Goal: Task Accomplishment & Management: Manage account settings

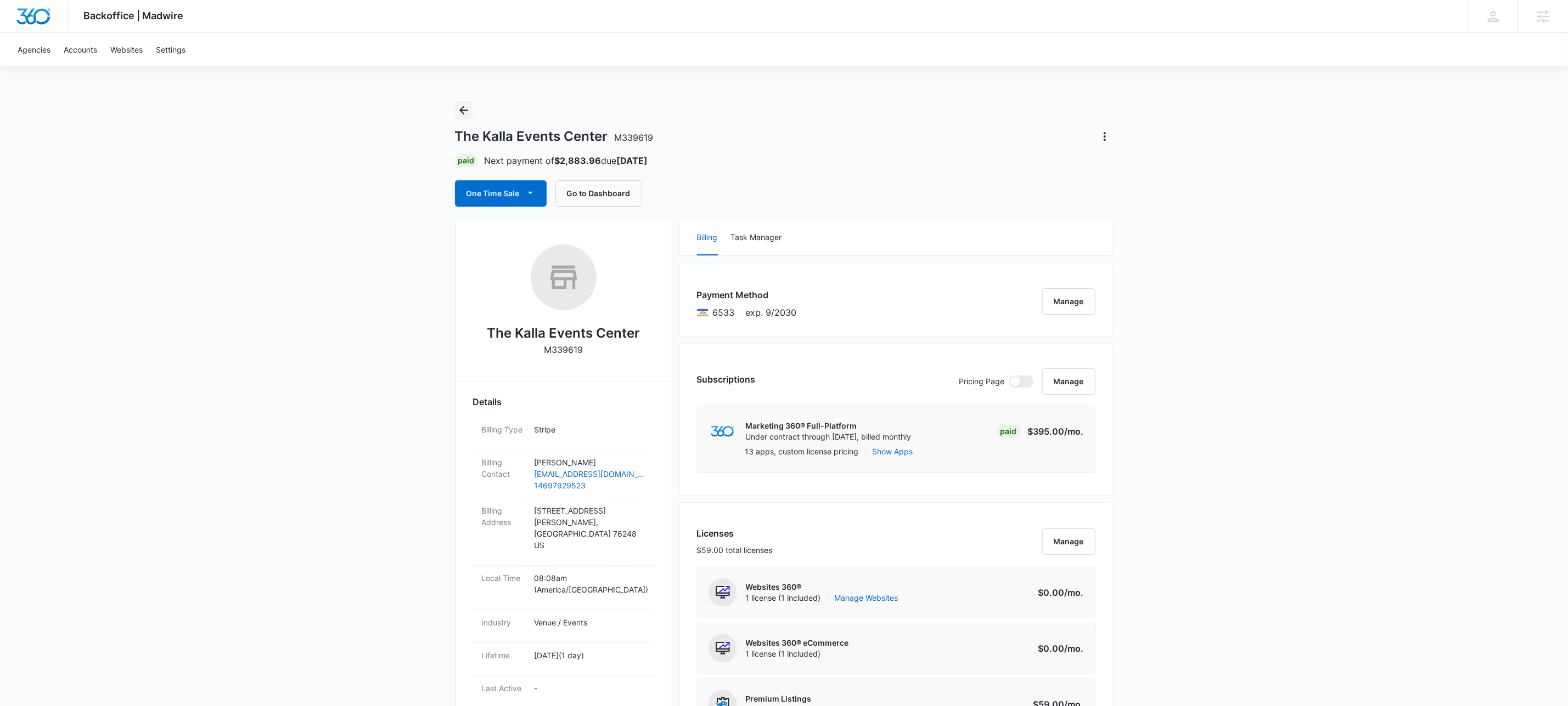
click at [471, 112] on button "Back" at bounding box center [463, 110] width 18 height 18
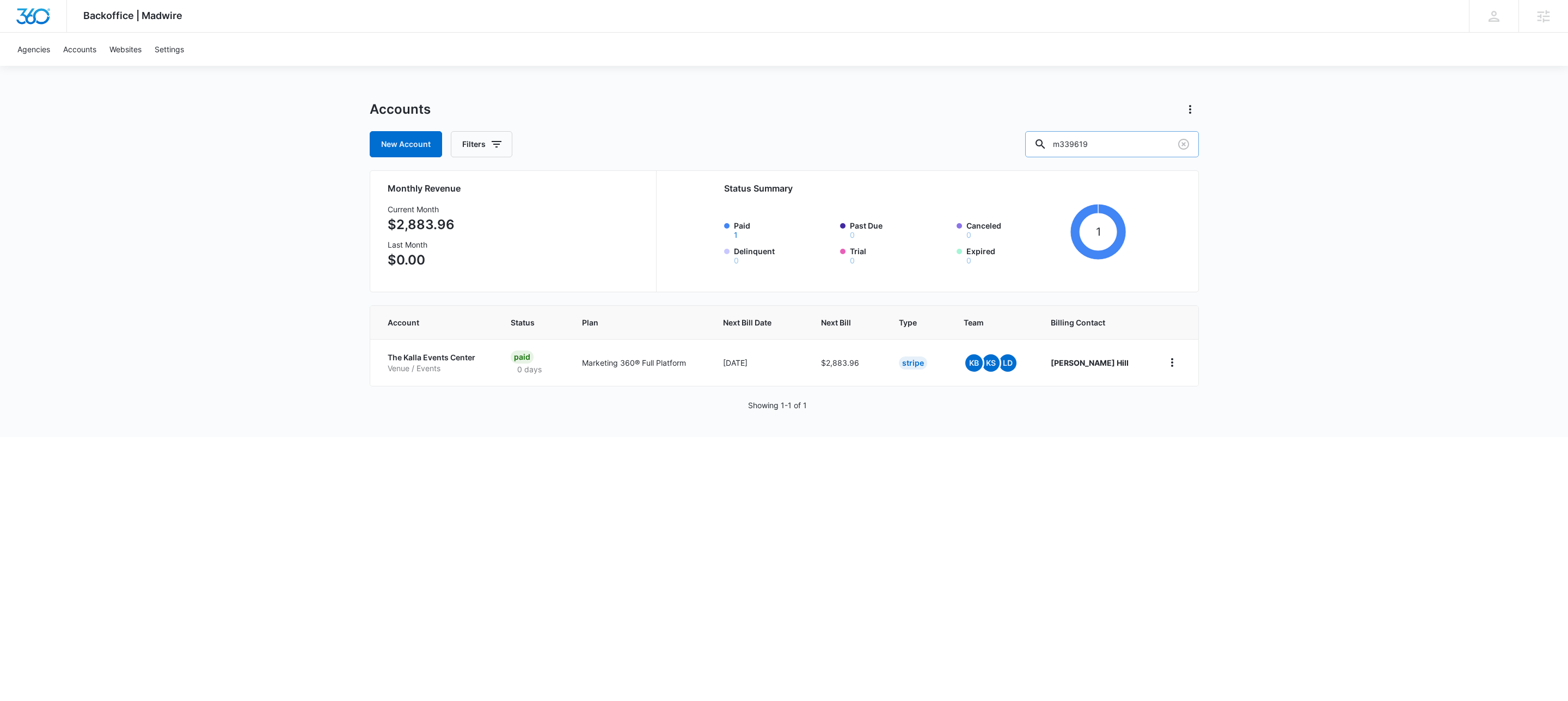
click at [1126, 144] on input "m339619" at bounding box center [1112, 144] width 174 height 26
paste input "A1AN5491135e1ff5f682f85"
type input "A1AN5491135e1ff5f682f85"
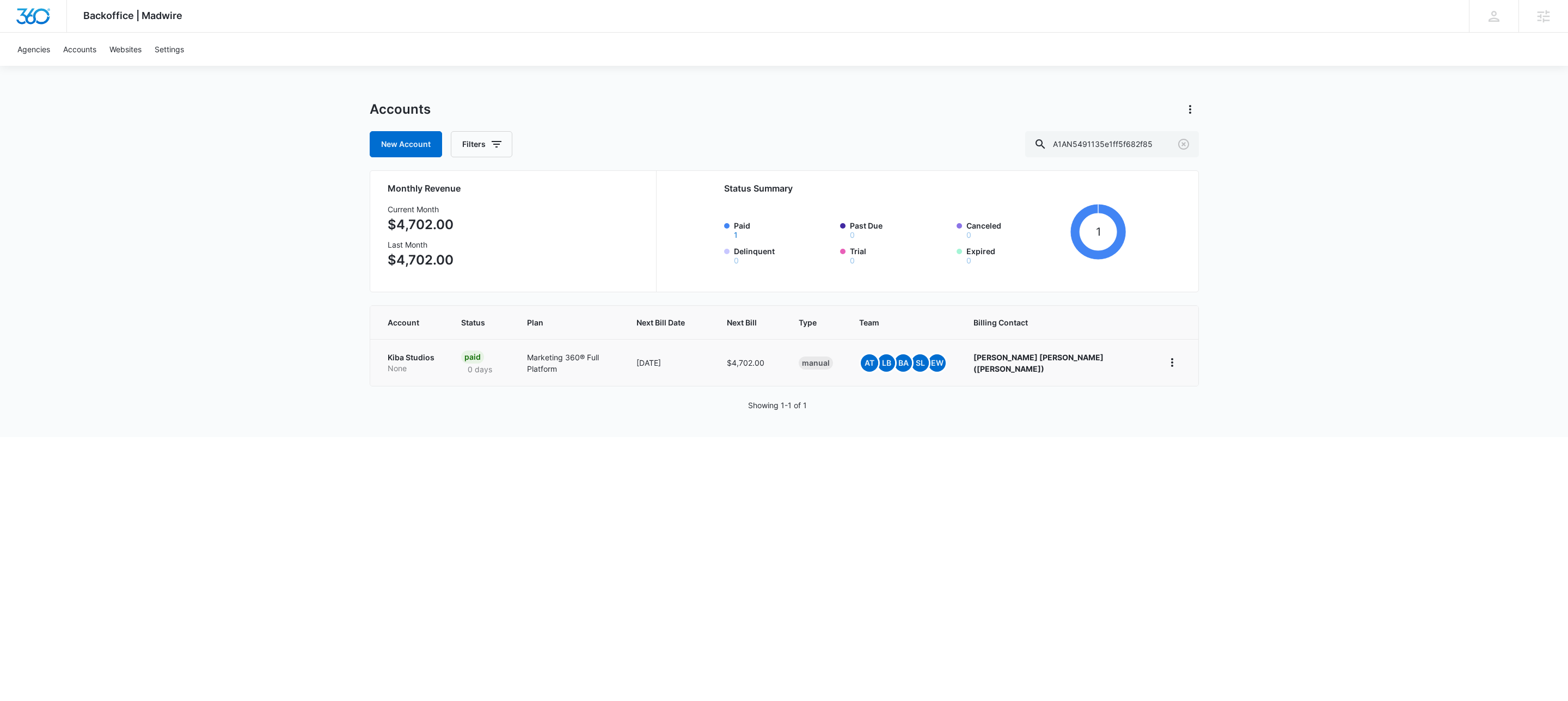
click at [424, 365] on p "None" at bounding box center [411, 368] width 48 height 11
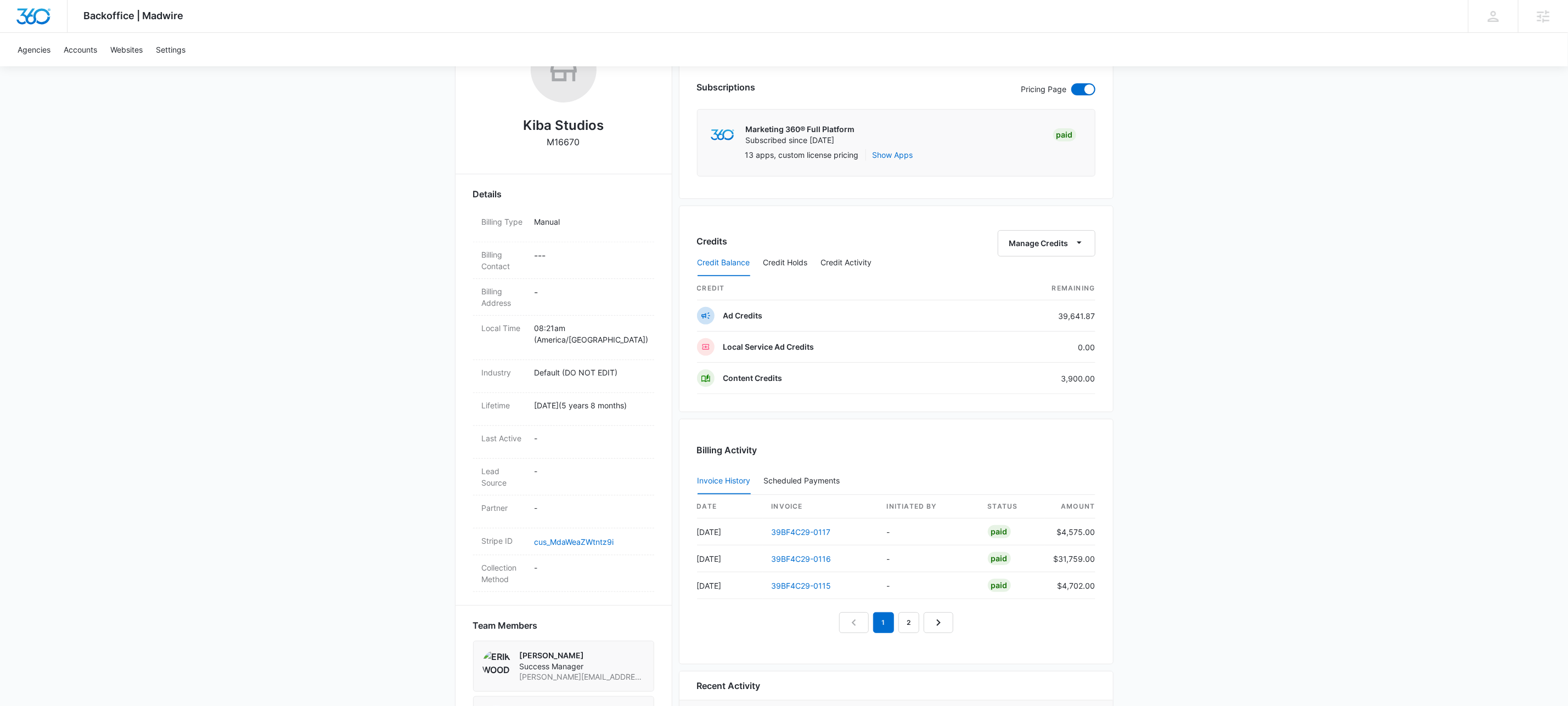
scroll to position [147, 0]
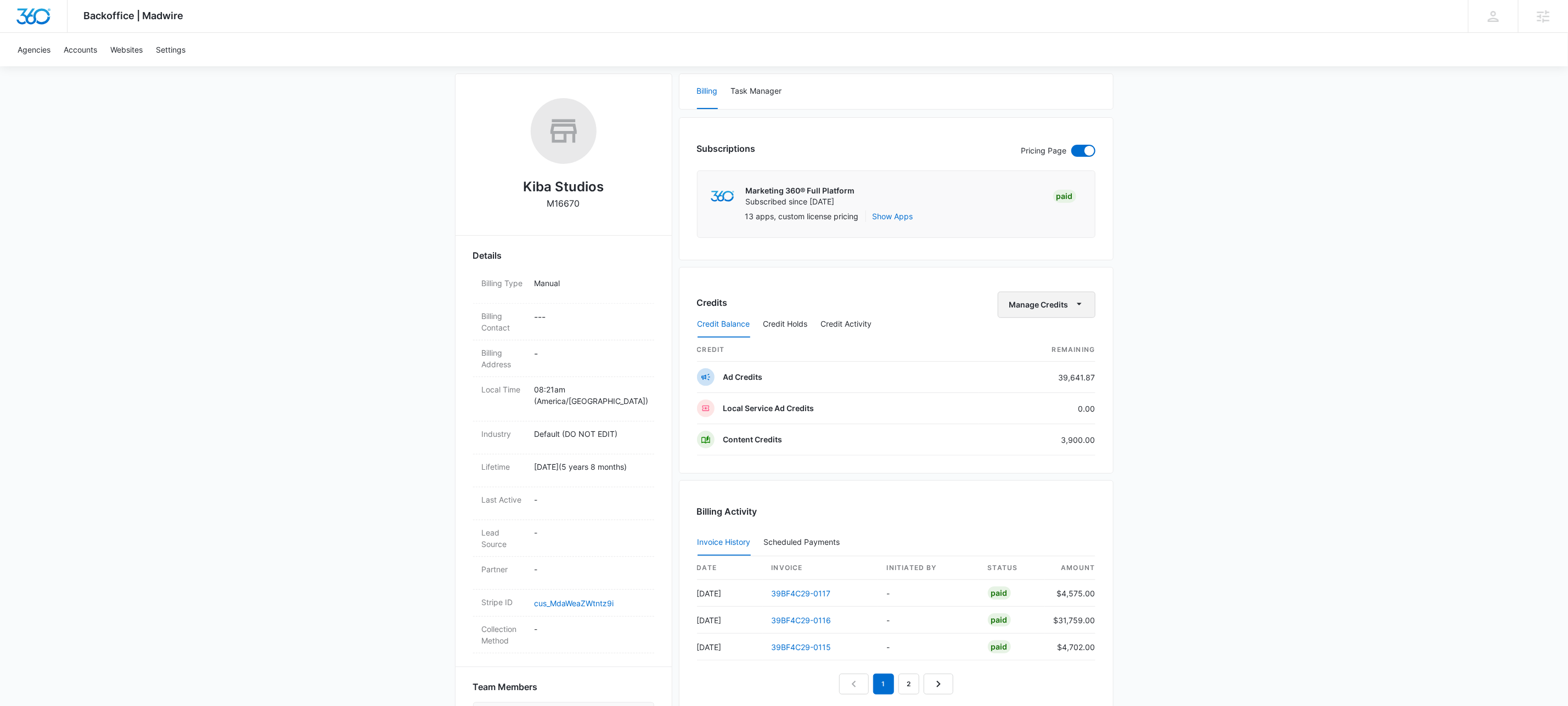
click at [1090, 305] on button "Manage Credits" at bounding box center [1046, 305] width 98 height 27
click at [1072, 393] on div "Transfer To Another Account" at bounding box center [1062, 391] width 103 height 8
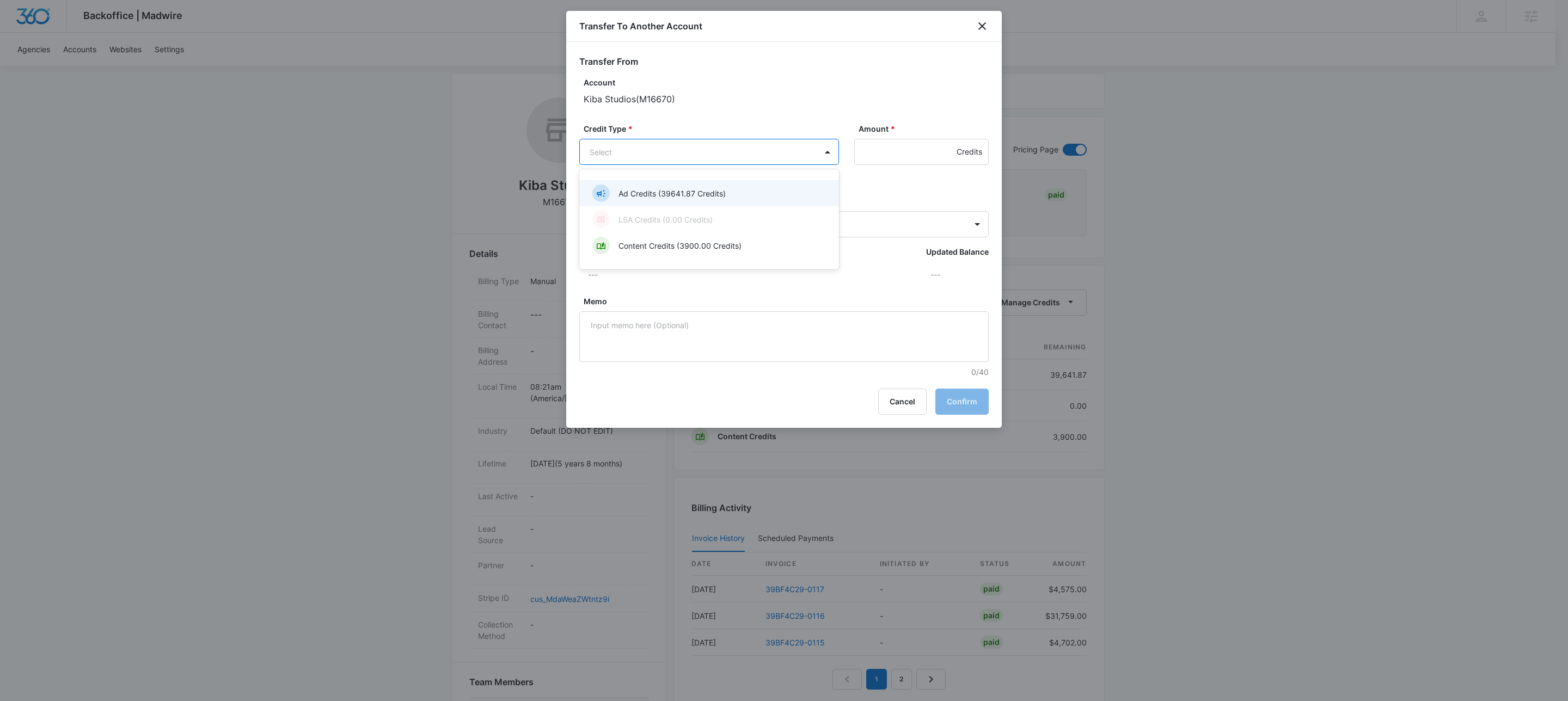
click at [721, 151] on body "Backoffice | Madwire Apps Settings KW Kait Weagraff [EMAIL_ADDRESS][PERSON_NAME…" at bounding box center [784, 488] width 1568 height 1267
click at [659, 199] on p "Ad Credits (39641.87 Credits)" at bounding box center [672, 194] width 107 height 12
click at [899, 155] on input "Amount *" at bounding box center [921, 152] width 135 height 26
type input "1525"
click at [636, 233] on body "Backoffice | Madwire Apps Settings KW Kait Weagraff [EMAIL_ADDRESS][PERSON_NAME…" at bounding box center [784, 488] width 1568 height 1267
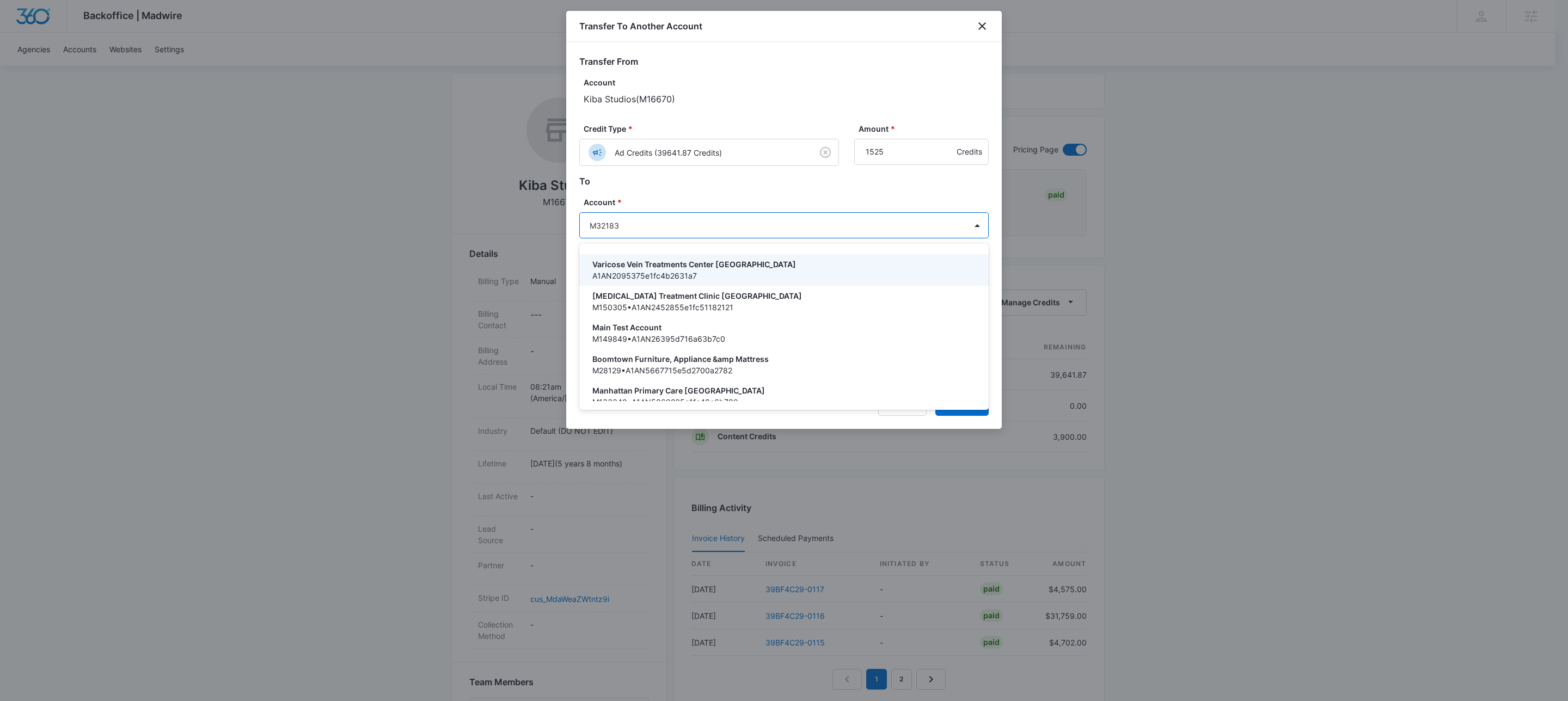
type input "M321836"
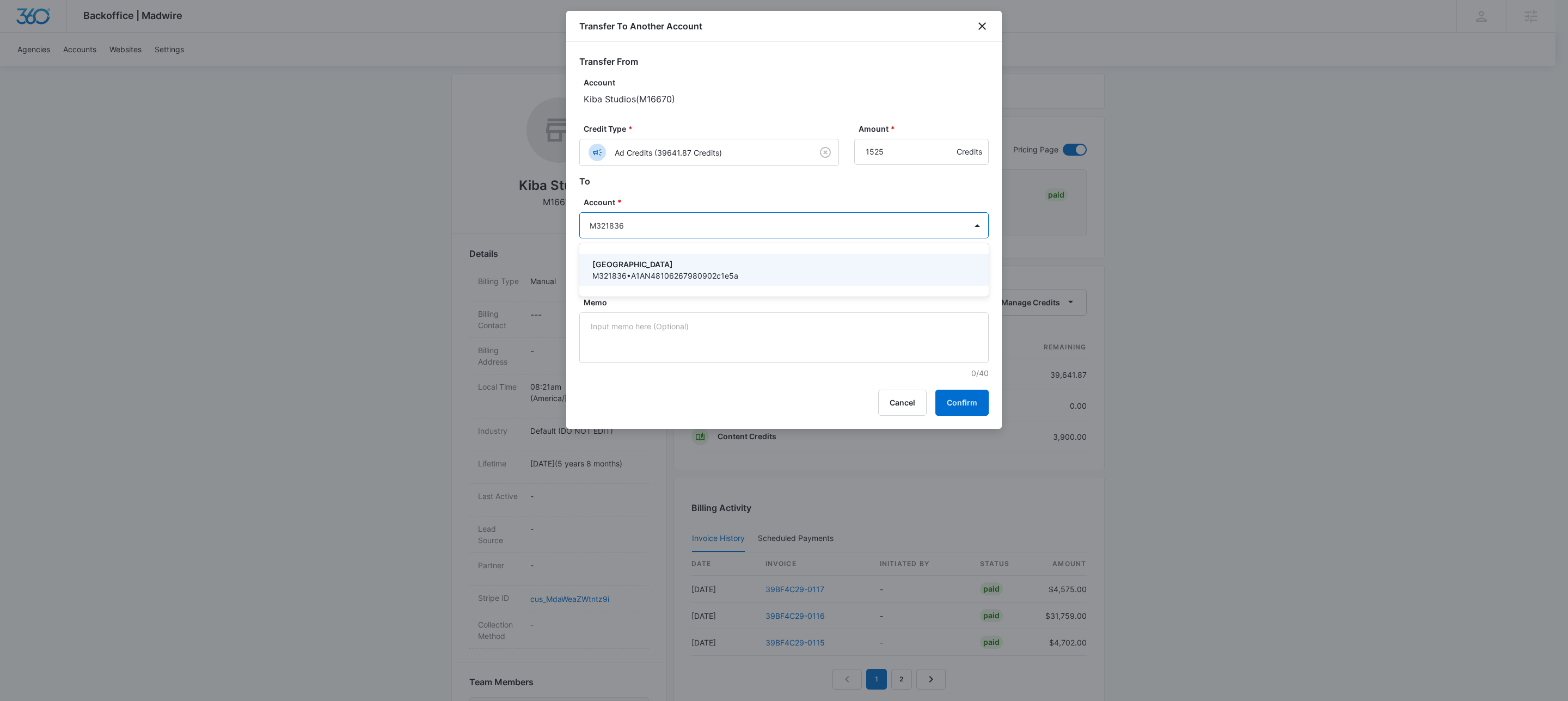
click at [702, 271] on p "M321836 • A1AN48106267980902c1e5a" at bounding box center [783, 276] width 381 height 12
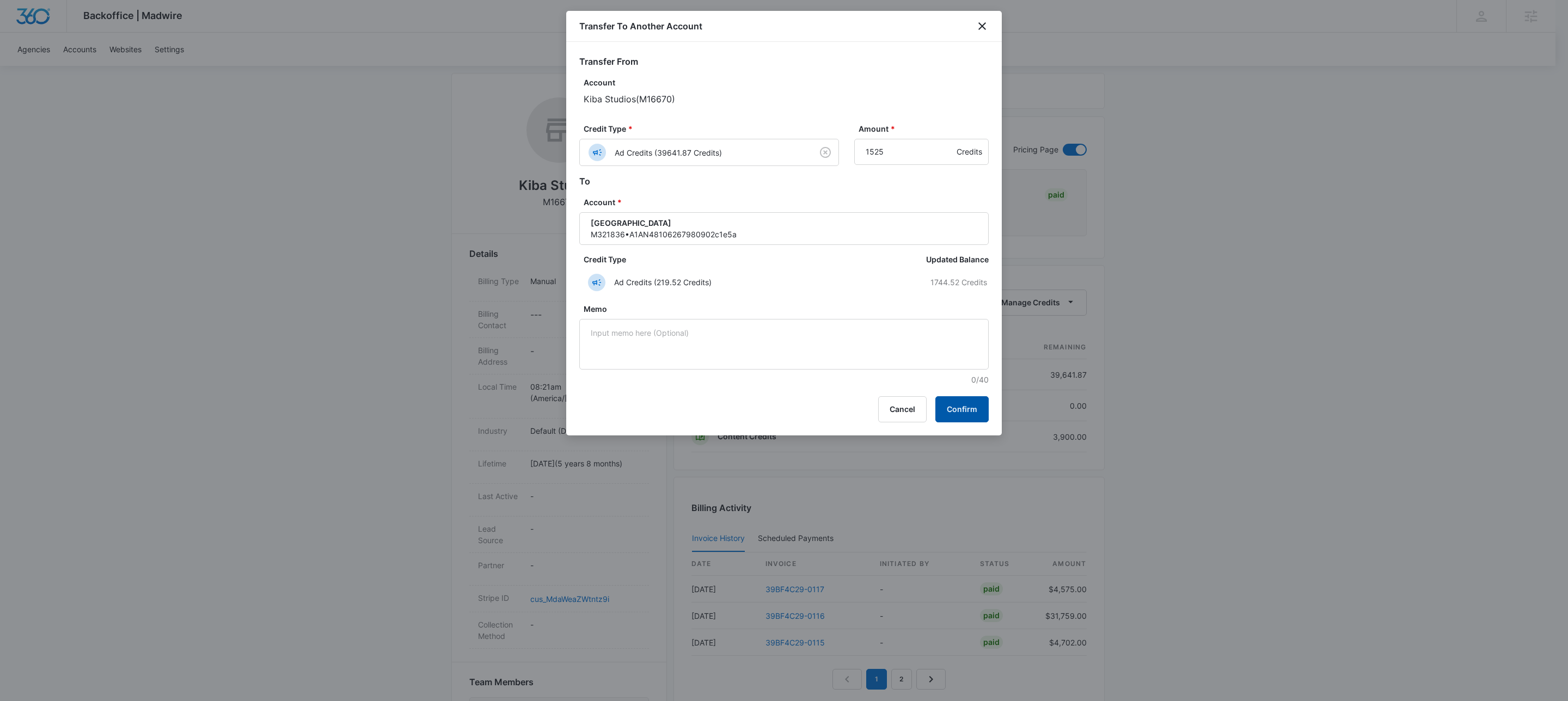
click at [970, 418] on button "Confirm" at bounding box center [962, 409] width 53 height 26
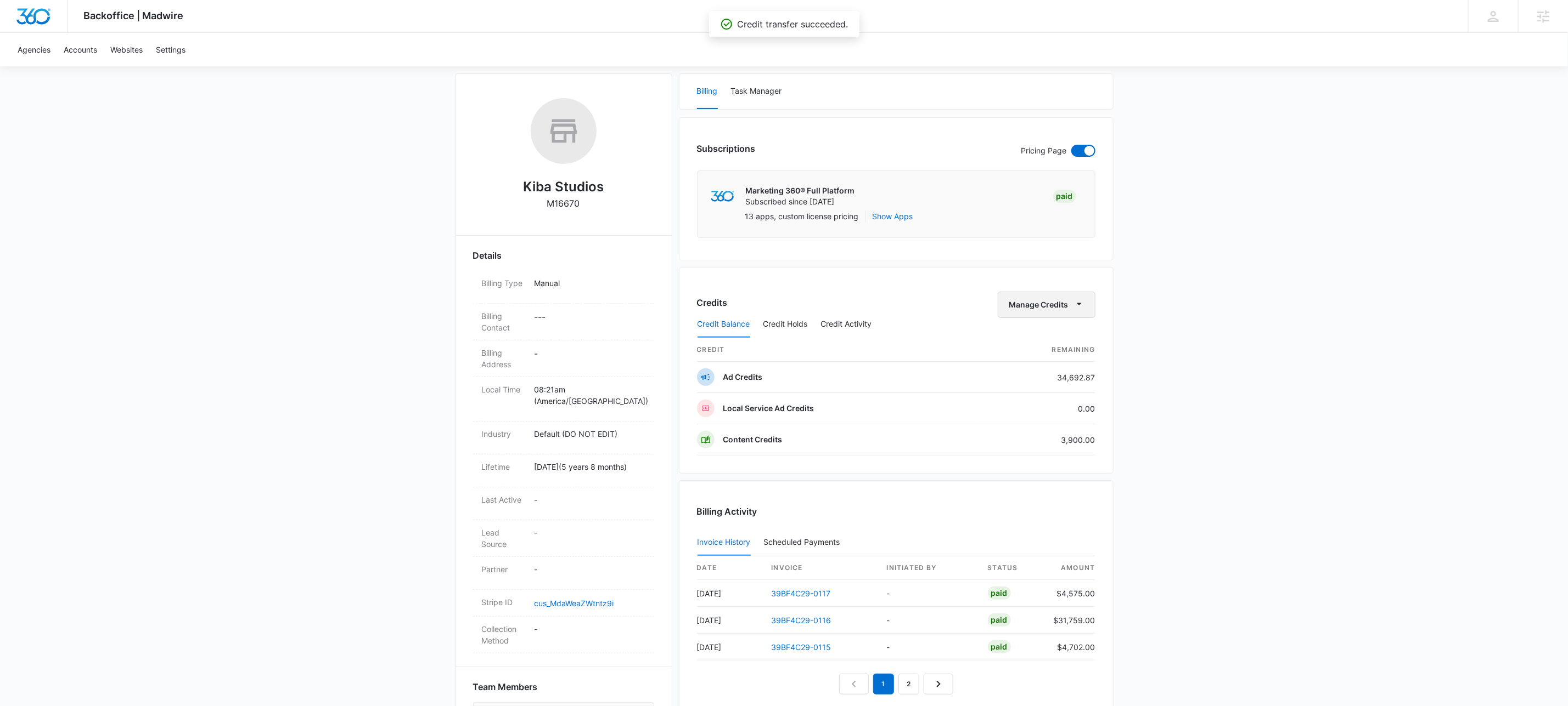
click at [1083, 303] on icon "button" at bounding box center [1080, 304] width 12 height 12
click at [1052, 390] on div "Transfer To Another Account" at bounding box center [1062, 391] width 103 height 8
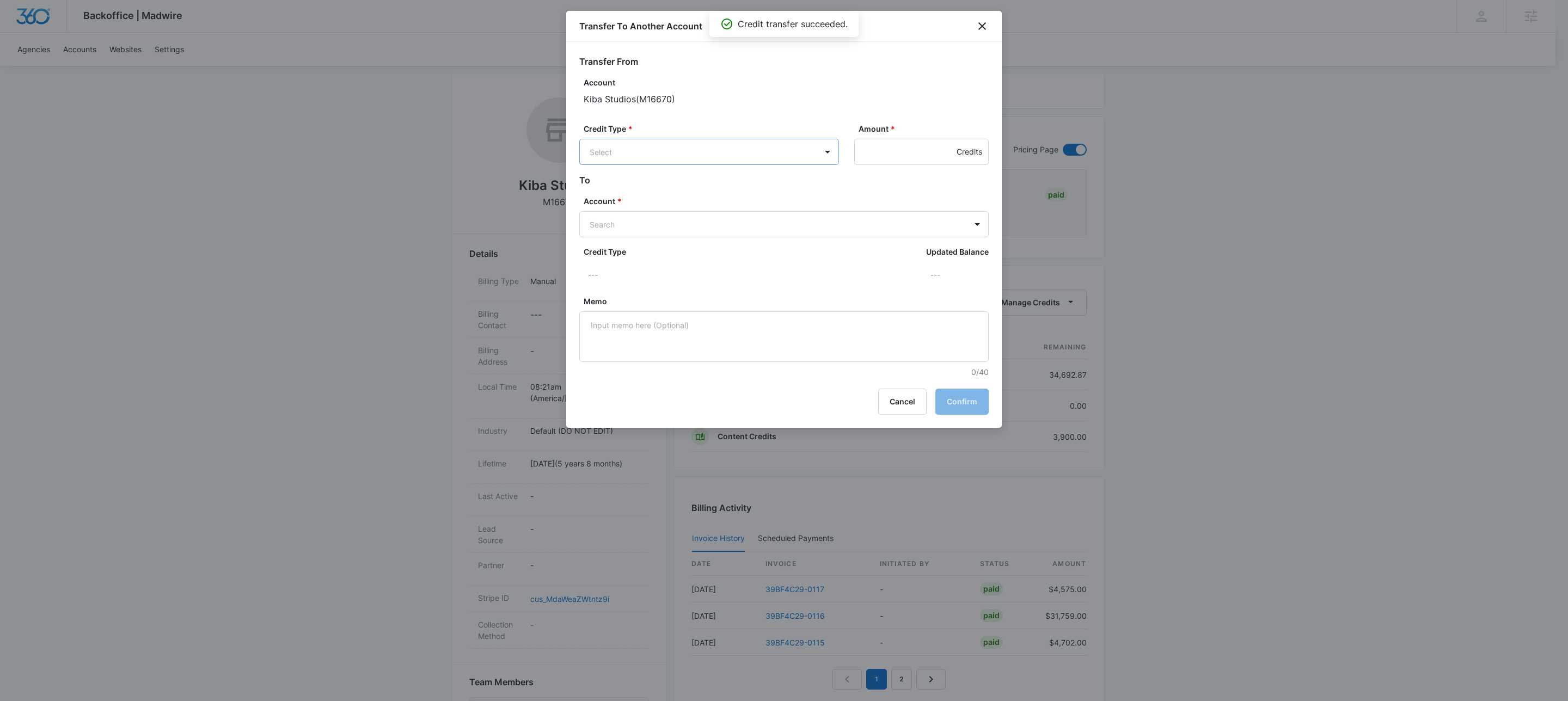
click at [627, 141] on body "Backoffice | Madwire Apps Settings KW Kait Weagraff [EMAIL_ADDRESS][PERSON_NAME…" at bounding box center [784, 488] width 1568 height 1267
drag, startPoint x: 629, startPoint y: 189, endPoint x: 781, endPoint y: 178, distance: 152.4
click at [630, 189] on p "Ad Credits (34692.87 Credits)" at bounding box center [673, 194] width 108 height 12
click at [874, 150] on input "Amount *" at bounding box center [921, 152] width 135 height 26
type input "1525"
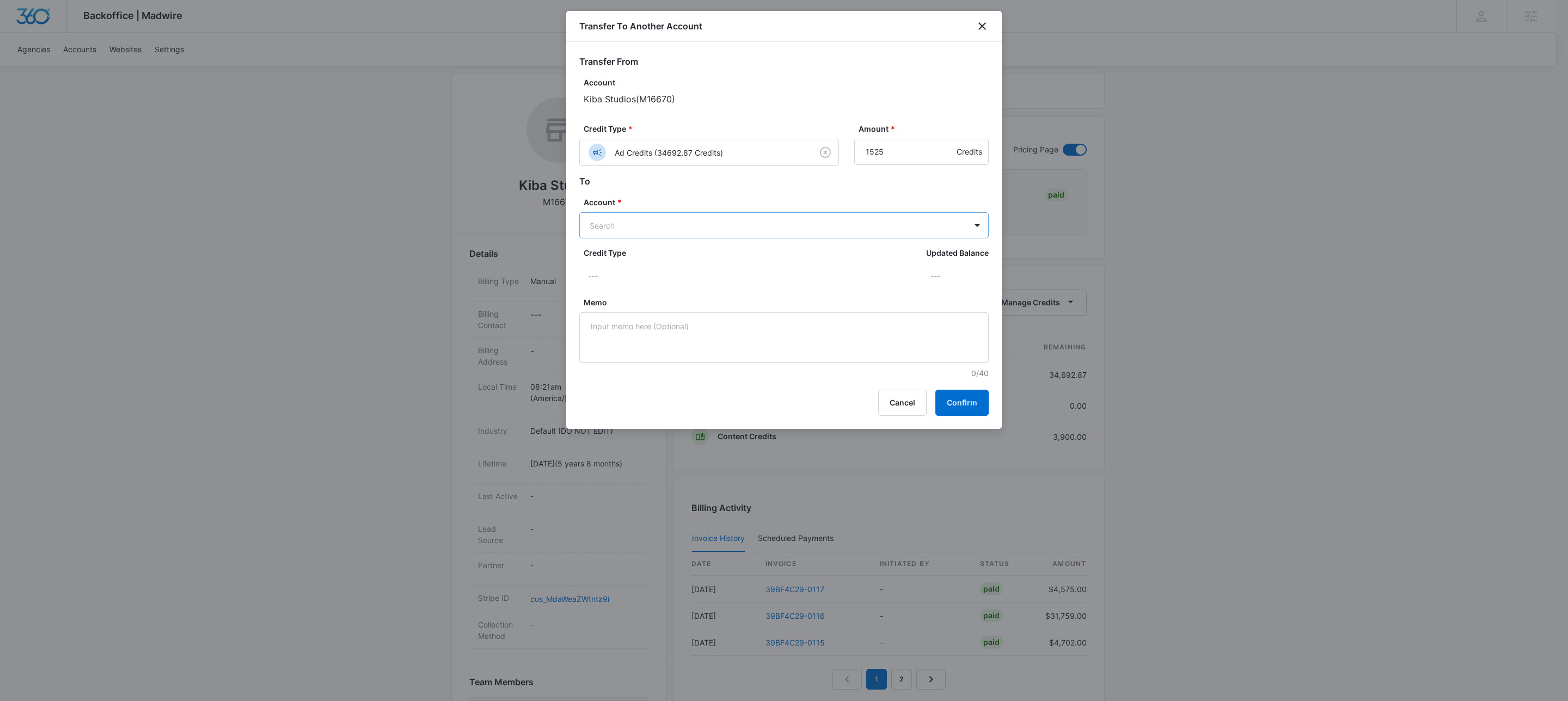
click at [646, 227] on body "Backoffice | Madwire Apps Settings KW Kait Weagraff [EMAIL_ADDRESS][PERSON_NAME…" at bounding box center [784, 488] width 1568 height 1267
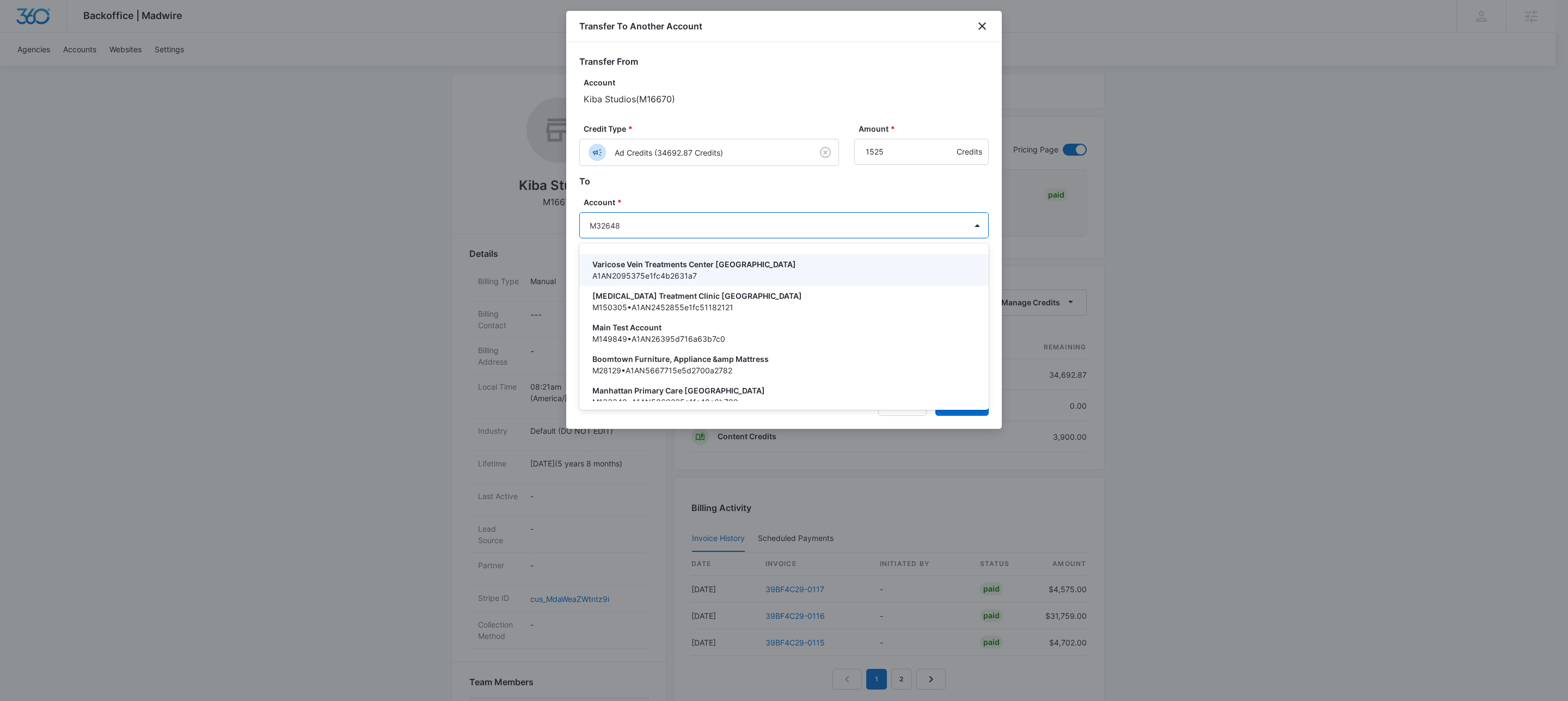
type input "M326486"
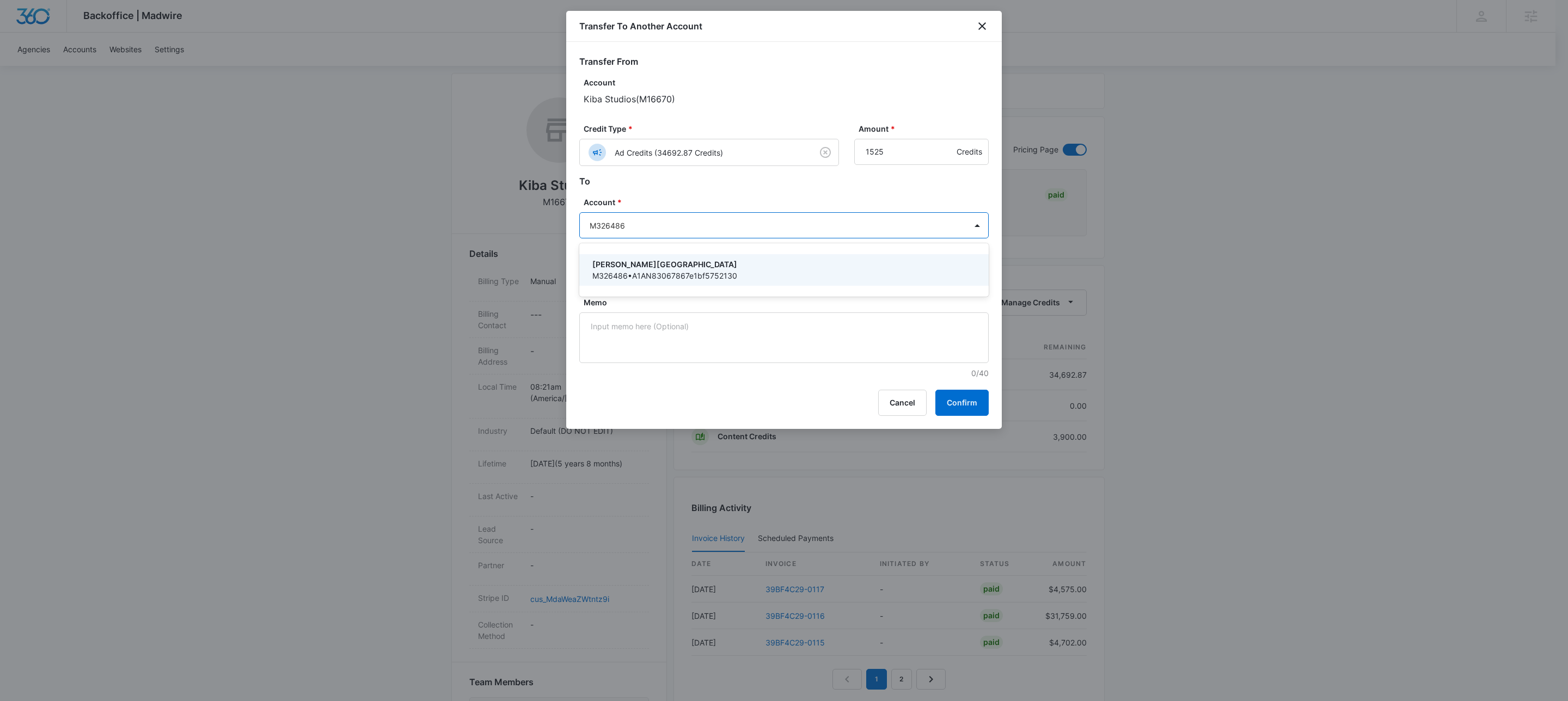
click at [638, 276] on p "M326486 • A1AN83067867e1bf5752130" at bounding box center [783, 276] width 381 height 12
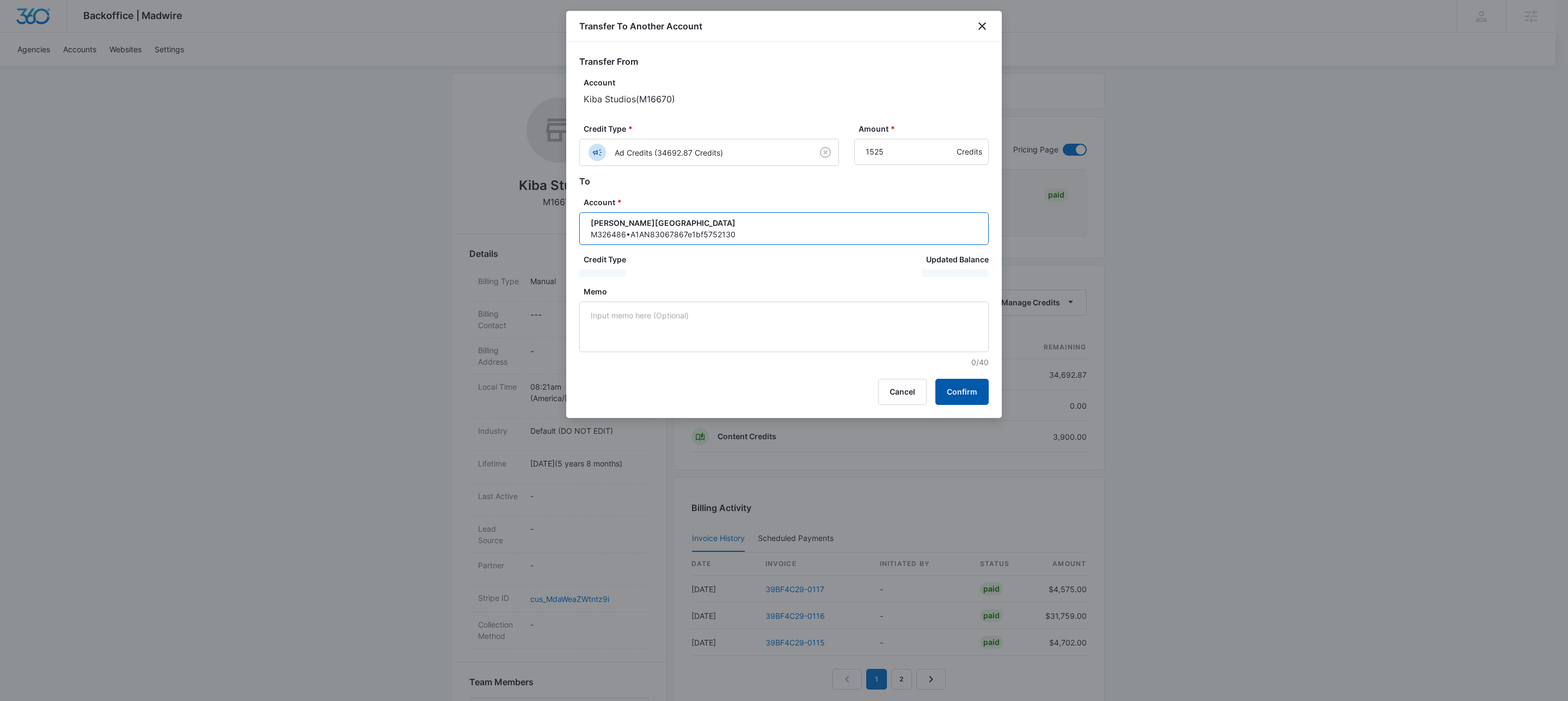
click at [957, 397] on button "Confirm" at bounding box center [962, 392] width 53 height 26
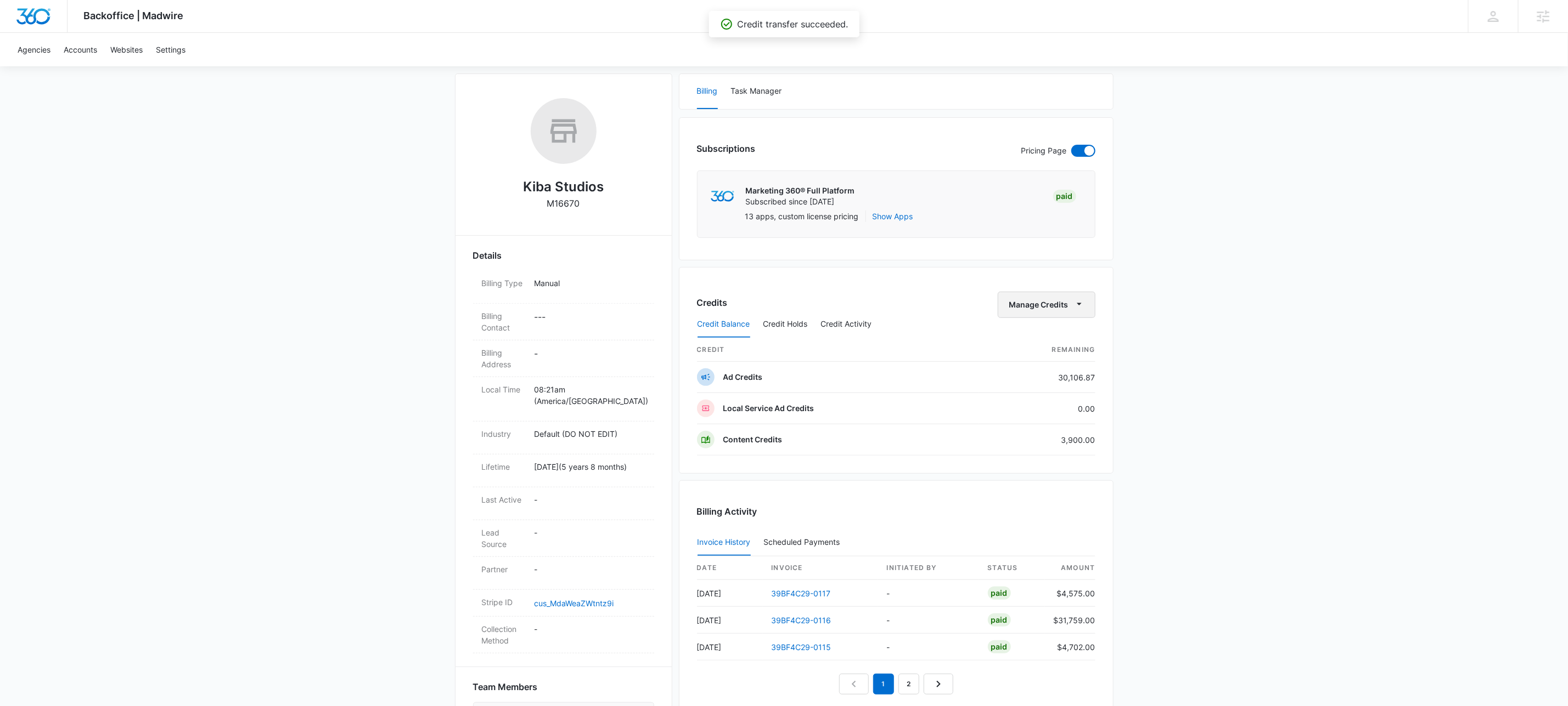
click at [1070, 300] on button "Manage Credits" at bounding box center [1046, 305] width 98 height 27
click at [1031, 391] on div "Transfer To Another Account" at bounding box center [1062, 391] width 103 height 8
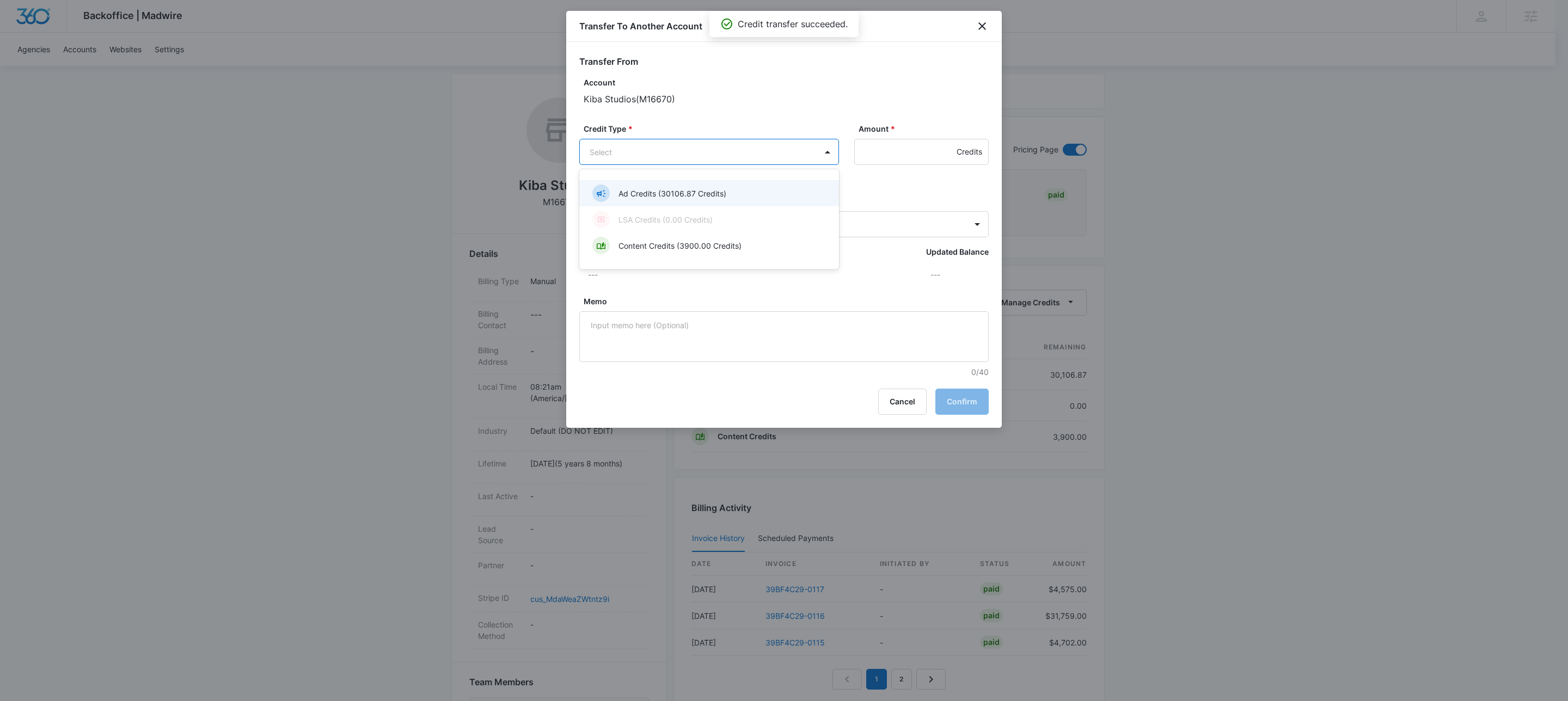
click at [705, 157] on body "Backoffice | Madwire Apps Settings KW Kait Weagraff [EMAIL_ADDRESS][PERSON_NAME…" at bounding box center [784, 488] width 1568 height 1267
click at [671, 188] on p "Ad Credits (30106.87 Credits)" at bounding box center [672, 194] width 107 height 12
click at [889, 150] on input "Amount *" at bounding box center [921, 152] width 135 height 26
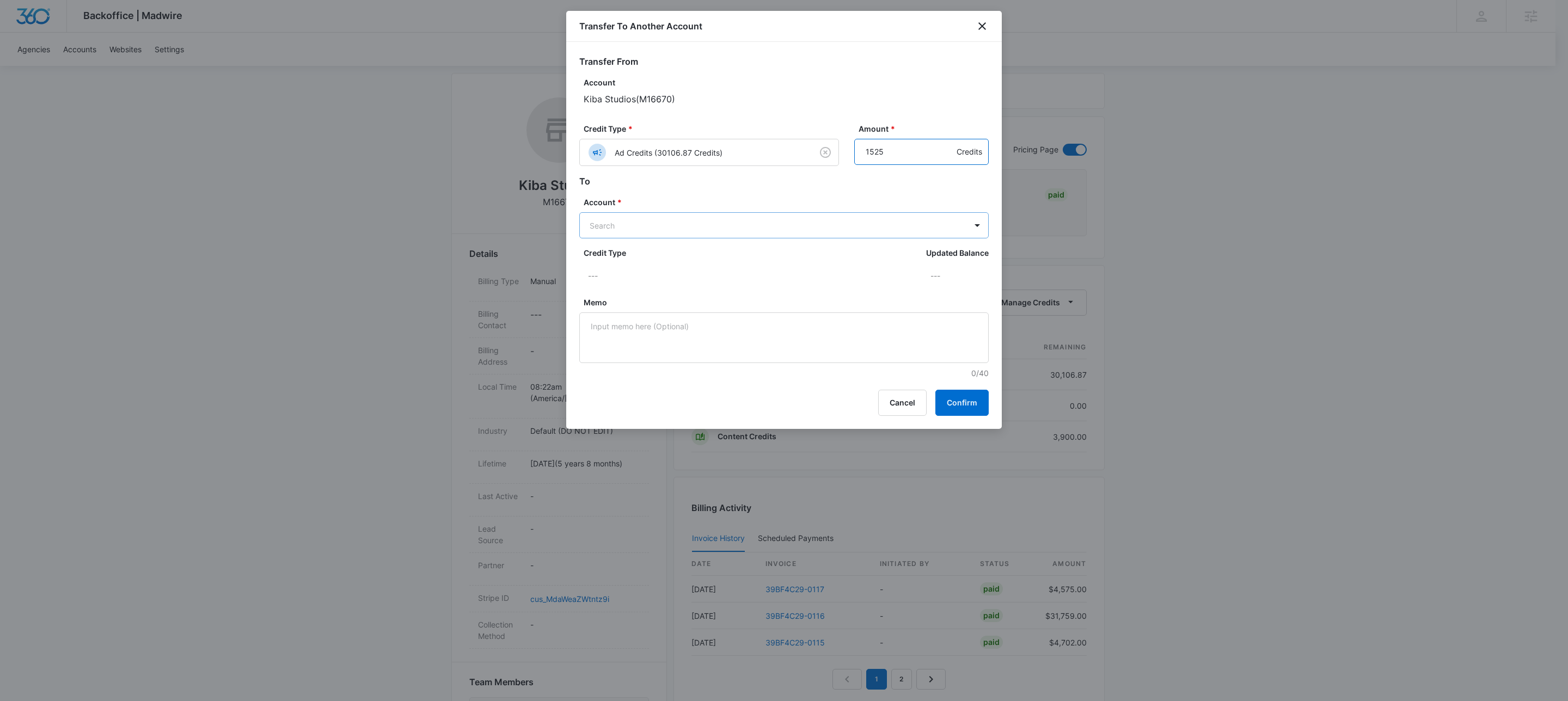
type input "1525"
click at [769, 226] on body "Backoffice | Madwire Apps Settings KW Kait Weagraff [EMAIL_ADDRESS][PERSON_NAME…" at bounding box center [784, 488] width 1568 height 1267
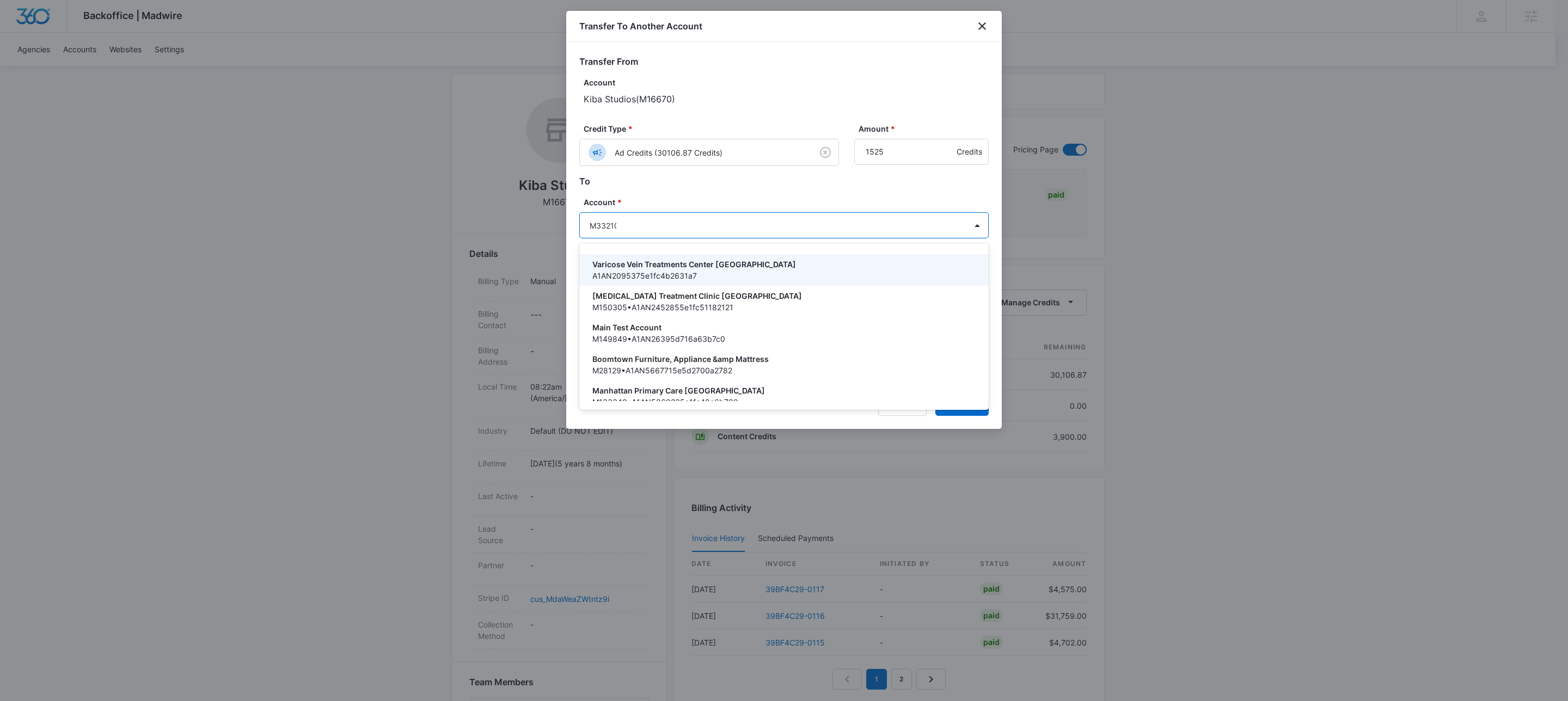
type input "M332102"
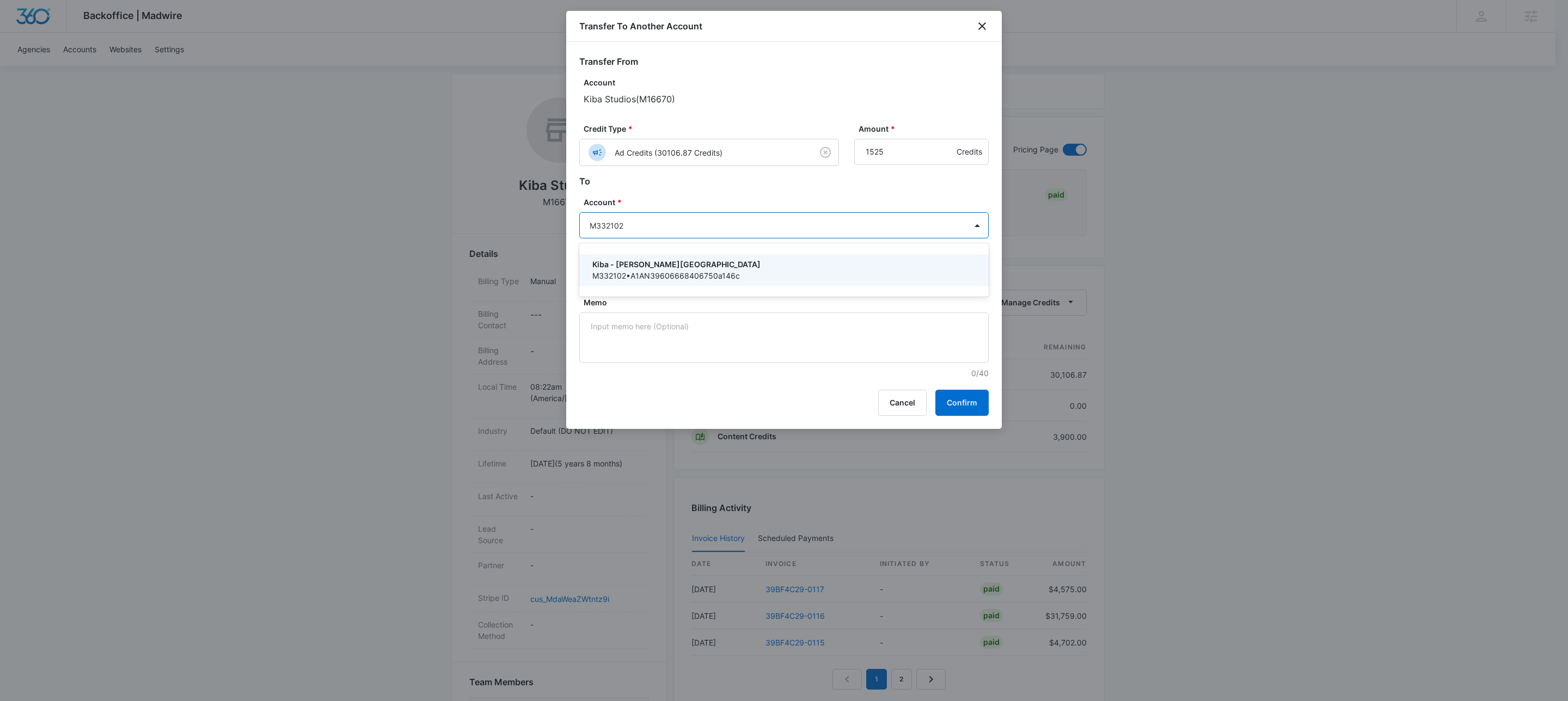
click at [705, 270] on p "M332102 • A1AN39606668406750a146c" at bounding box center [783, 276] width 381 height 12
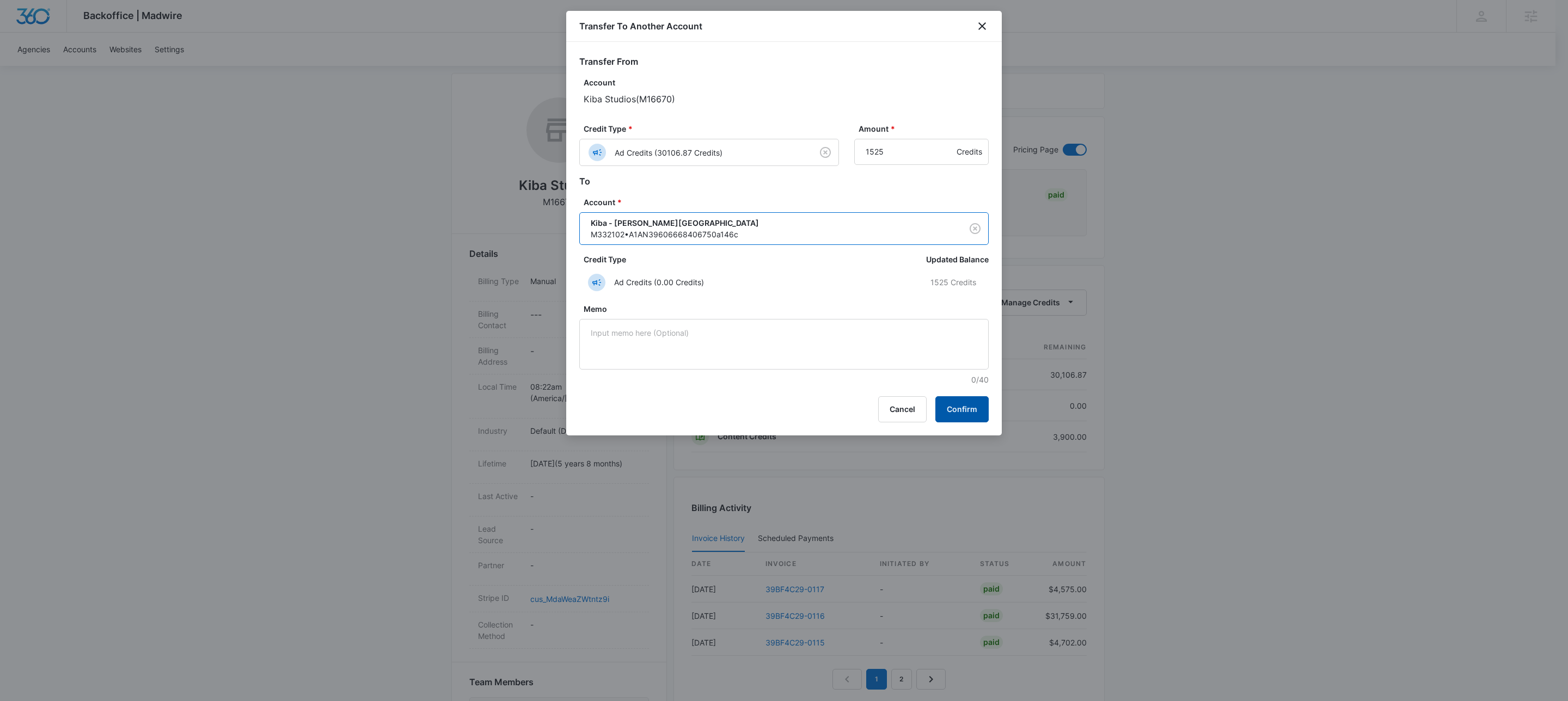
click at [970, 408] on button "Confirm" at bounding box center [962, 409] width 53 height 26
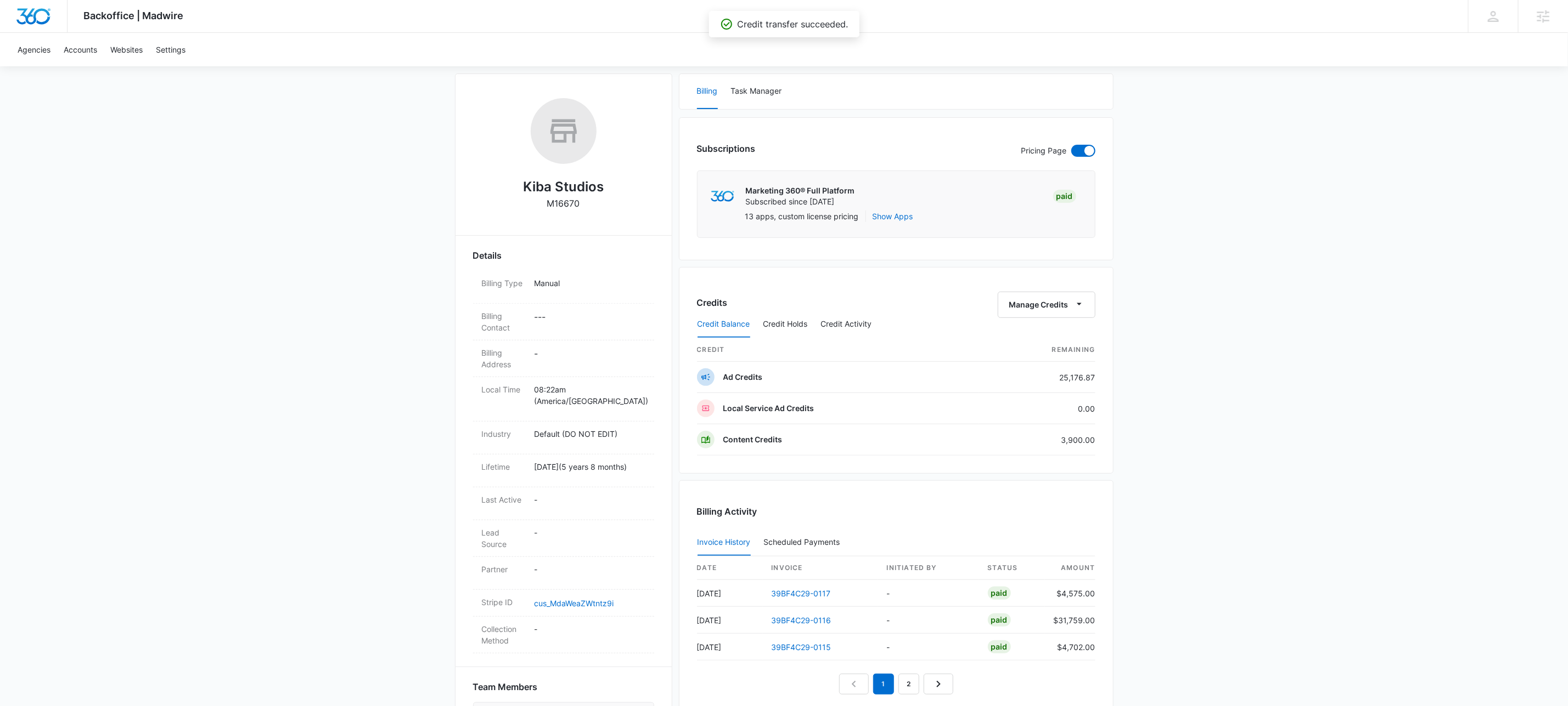
drag, startPoint x: 1248, startPoint y: 386, endPoint x: 1255, endPoint y: 386, distance: 7.0
click at [1248, 386] on div "Backoffice | Madwire Apps Settings KW Kait Weagraff [EMAIL_ADDRESS][PERSON_NAME…" at bounding box center [784, 491] width 1568 height 1277
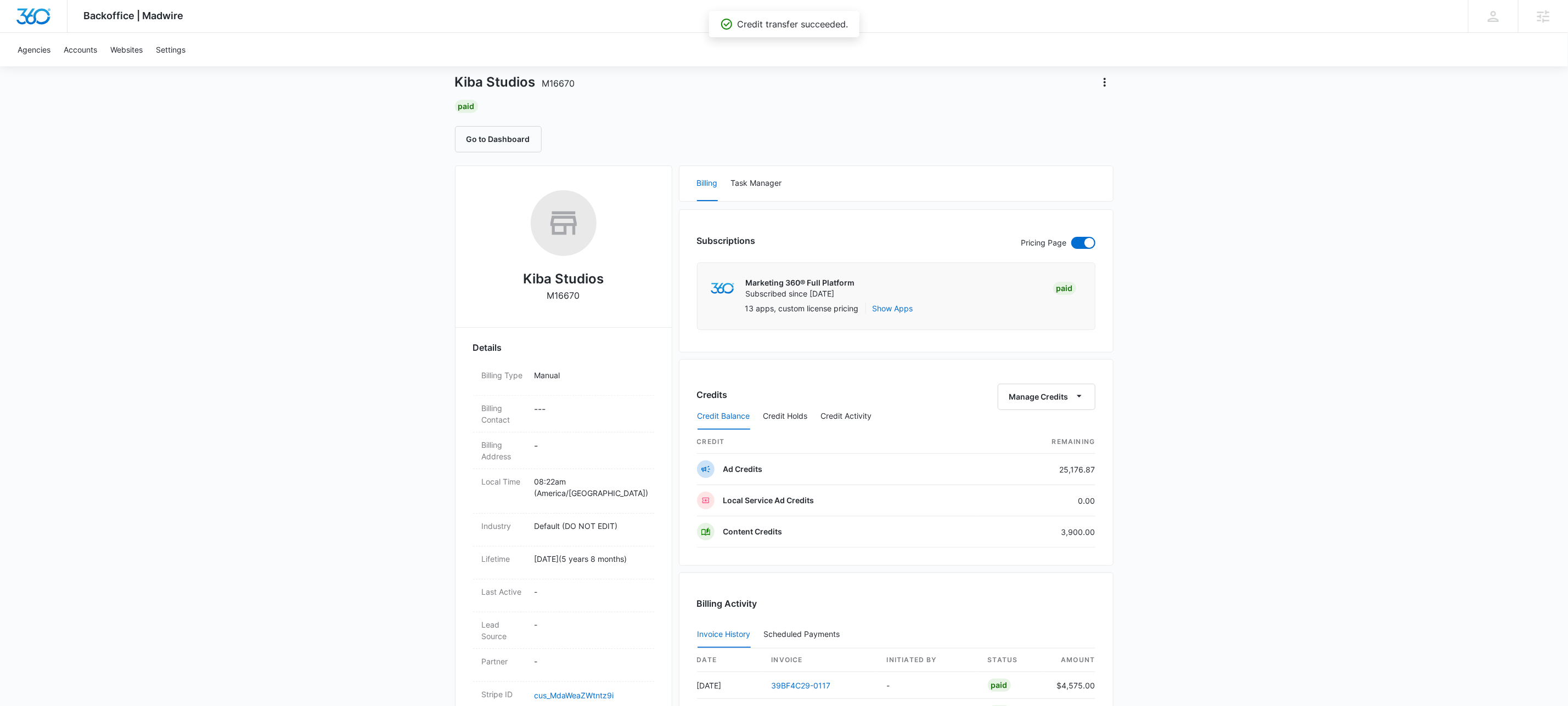
scroll to position [0, 0]
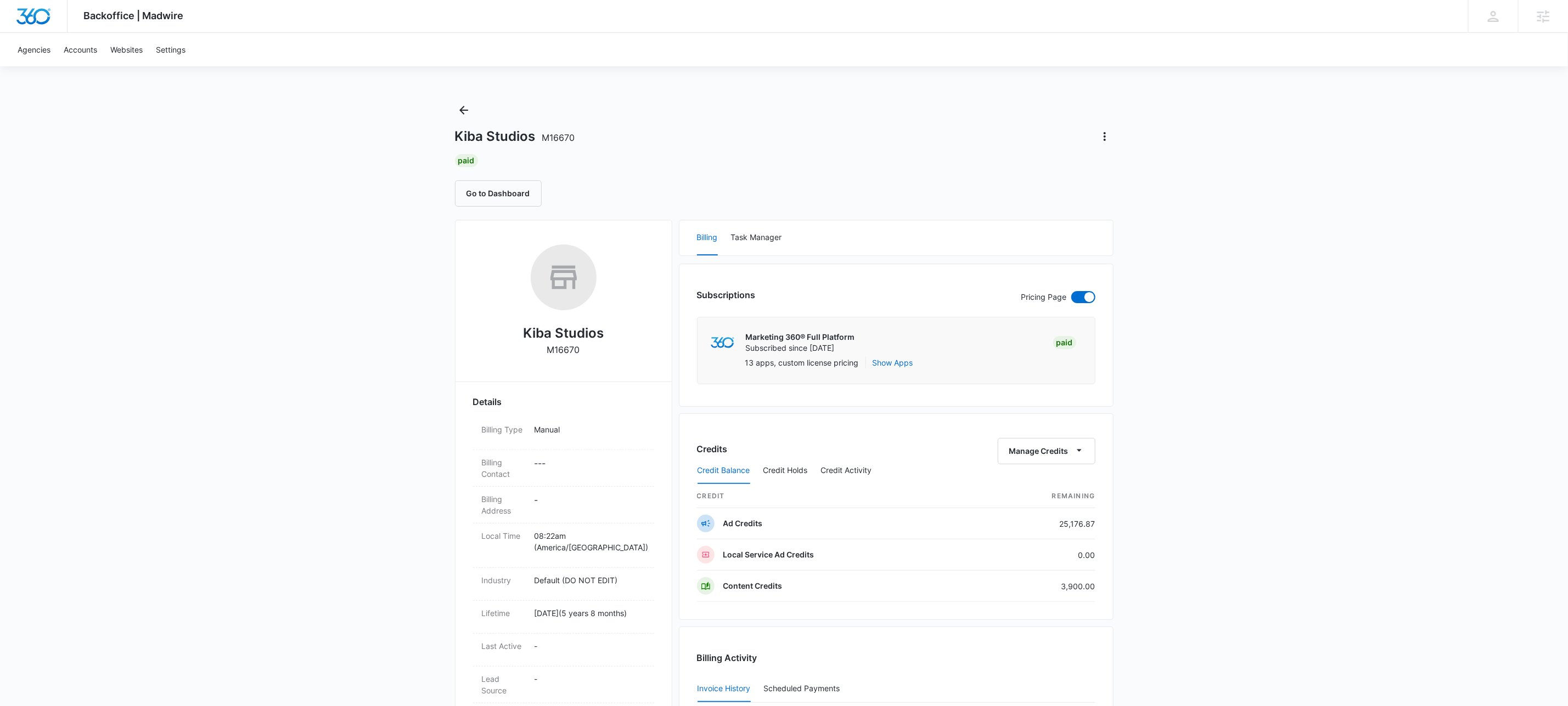
click at [326, 234] on div "Backoffice | Madwire Apps Settings KW Kait Weagraff [EMAIL_ADDRESS][PERSON_NAME…" at bounding box center [784, 638] width 1568 height 1277
click at [337, 244] on div "Backoffice | Madwire Apps Settings KW Kait Weagraff [EMAIL_ADDRESS][PERSON_NAME…" at bounding box center [784, 638] width 1568 height 1277
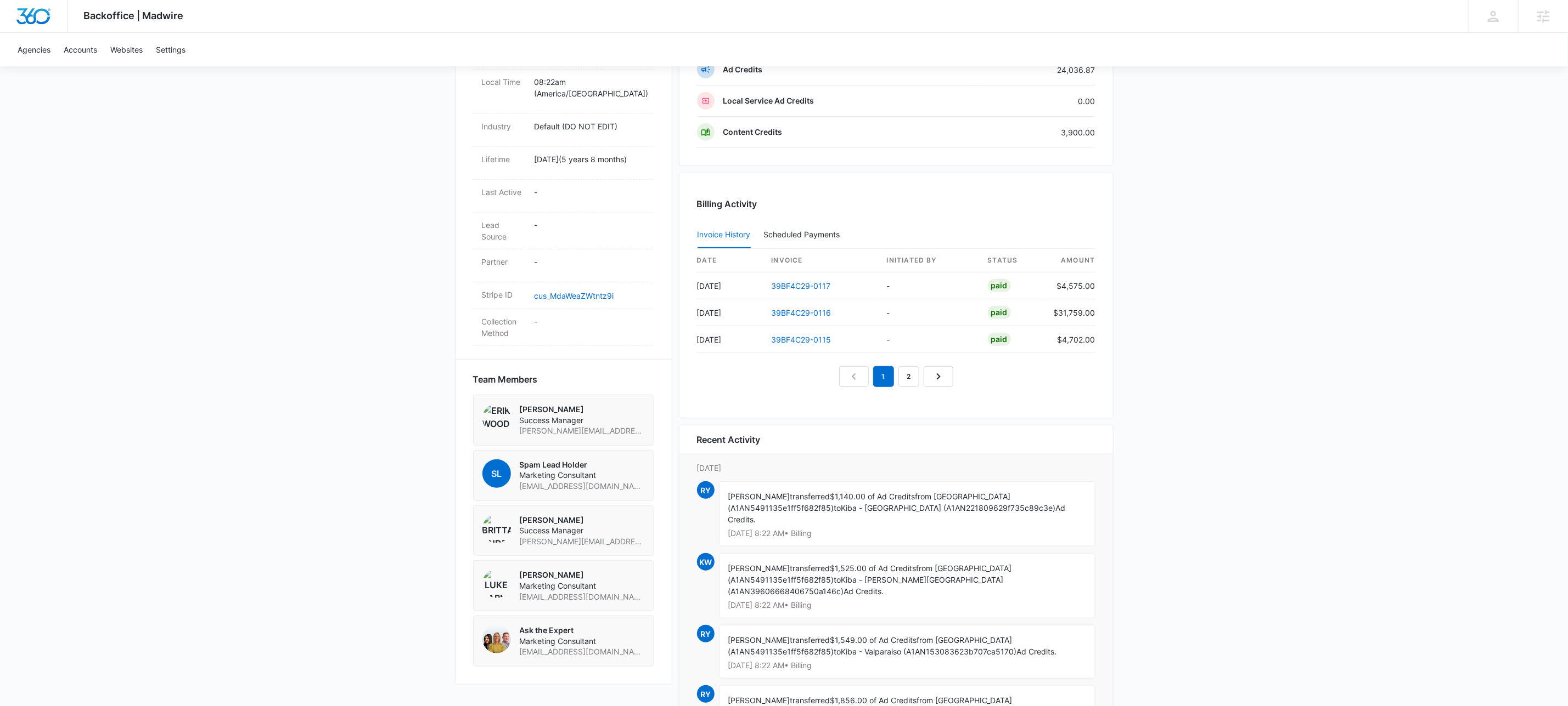
scroll to position [542, 0]
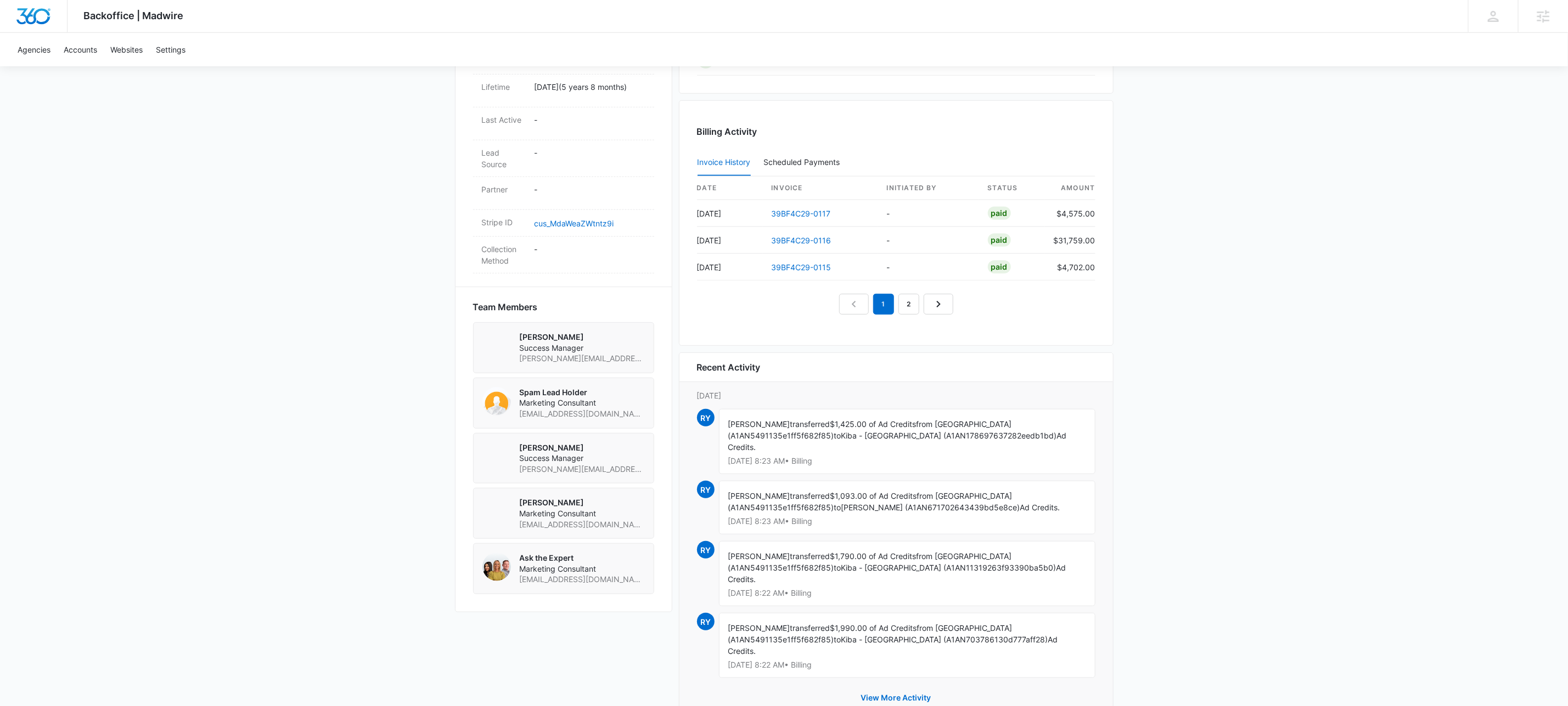
scroll to position [542, 0]
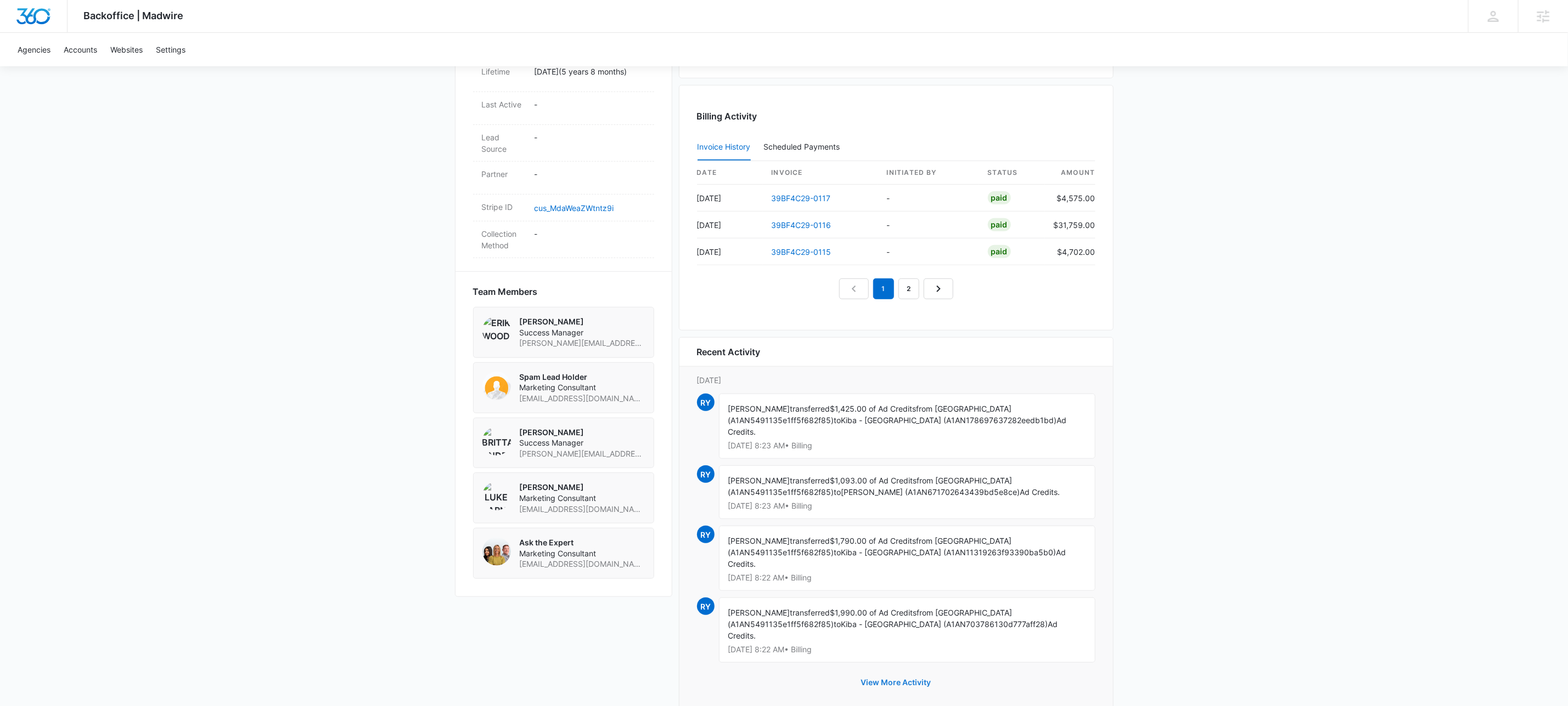
click at [900, 670] on button "View More Activity" at bounding box center [896, 683] width 92 height 27
